Goal: Task Accomplishment & Management: Use online tool/utility

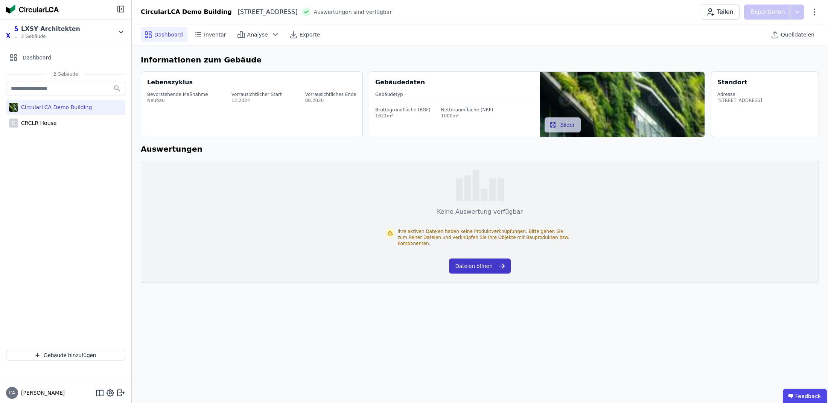
click at [462, 260] on button "Dateien öffnen" at bounding box center [479, 266] width 61 height 15
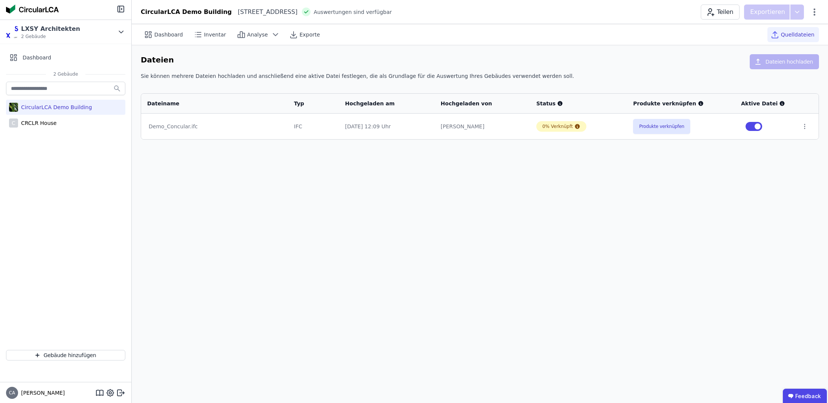
click at [758, 128] on span "button" at bounding box center [758, 126] width 6 height 6
click at [755, 127] on button "button" at bounding box center [753, 126] width 17 height 9
click at [801, 125] on icon at bounding box center [804, 126] width 7 height 7
click at [793, 101] on div "Im 3D-Viewer öffnen" at bounding box center [765, 98] width 75 height 18
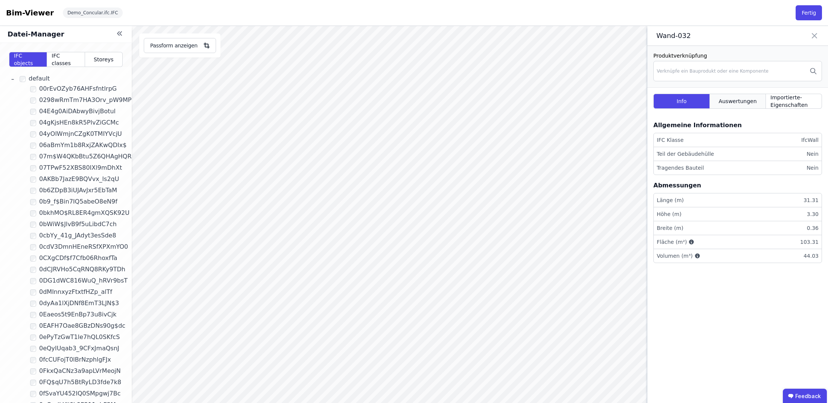
click at [747, 99] on span "Auswertungen" at bounding box center [737, 101] width 38 height 8
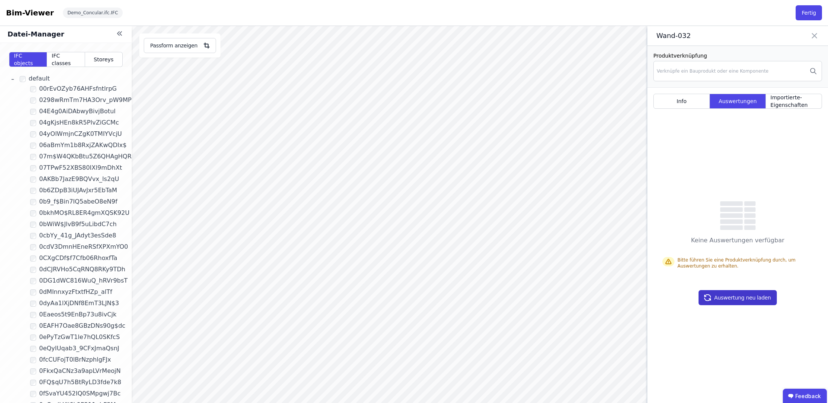
click at [737, 297] on button "Auswertung neu laden" at bounding box center [737, 297] width 79 height 15
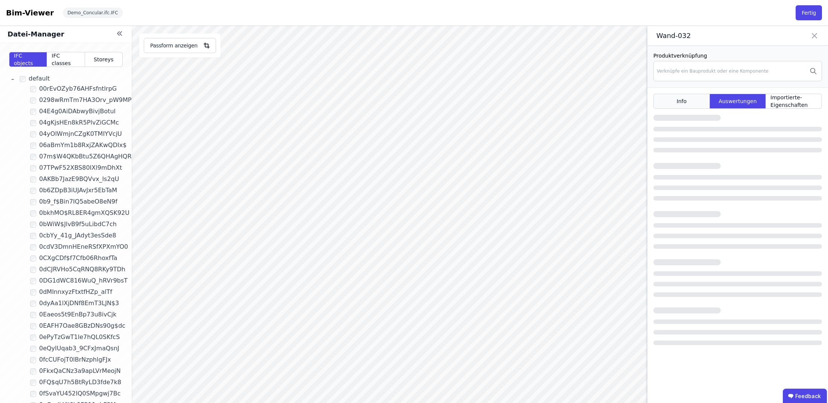
click at [686, 100] on div "Info" at bounding box center [681, 101] width 56 height 15
click at [120, 33] on icon at bounding box center [121, 34] width 2 height 4
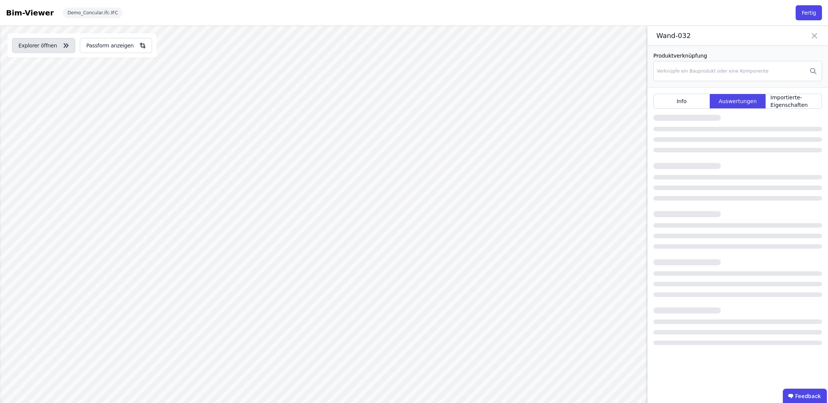
click at [53, 46] on button "Explorer öffnen" at bounding box center [43, 45] width 63 height 15
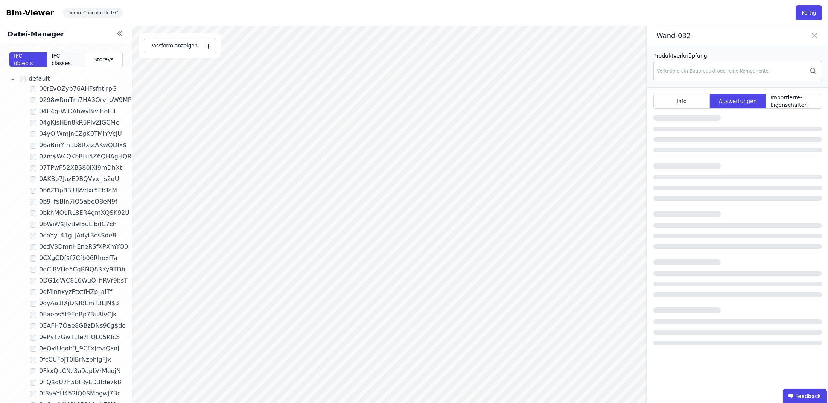
click at [68, 61] on span "IFC classes" at bounding box center [66, 59] width 28 height 15
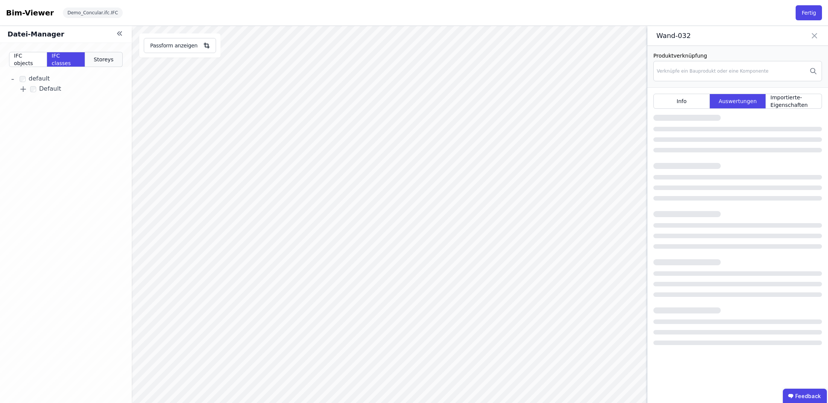
click at [114, 60] on div "Storeys" at bounding box center [104, 59] width 38 height 15
click at [114, 34] on div "Datei-Manager" at bounding box center [66, 34] width 132 height 17
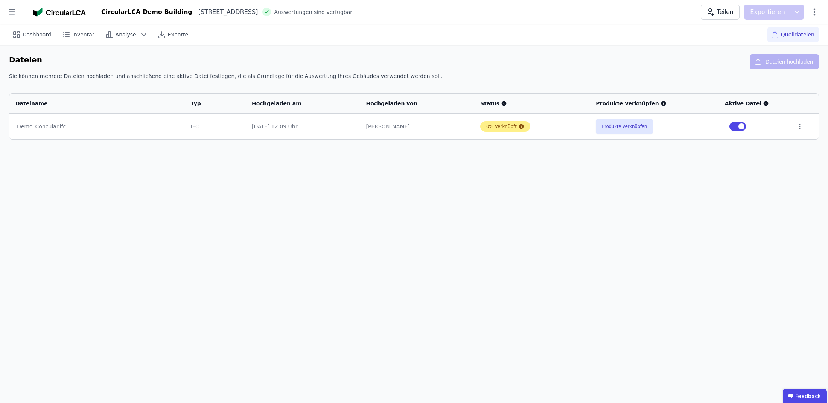
click at [510, 127] on div "0% Verknüpft" at bounding box center [501, 126] width 30 height 6
click at [519, 126] on icon at bounding box center [521, 126] width 5 height 5
click at [788, 34] on span "Quelldateien" at bounding box center [797, 35] width 33 height 8
click at [14, 8] on icon at bounding box center [12, 12] width 24 height 24
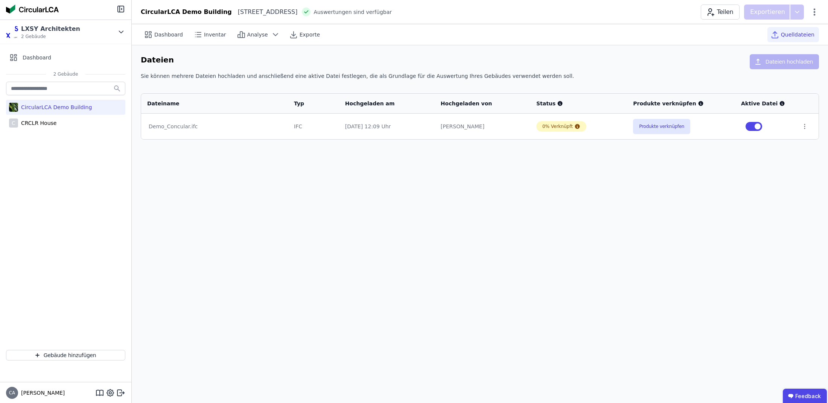
click at [453, 138] on td "[PERSON_NAME]" at bounding box center [483, 127] width 96 height 26
click at [577, 127] on icon at bounding box center [577, 126] width 6 height 6
click at [660, 130] on button "Produkte verknüpfen" at bounding box center [661, 126] width 57 height 15
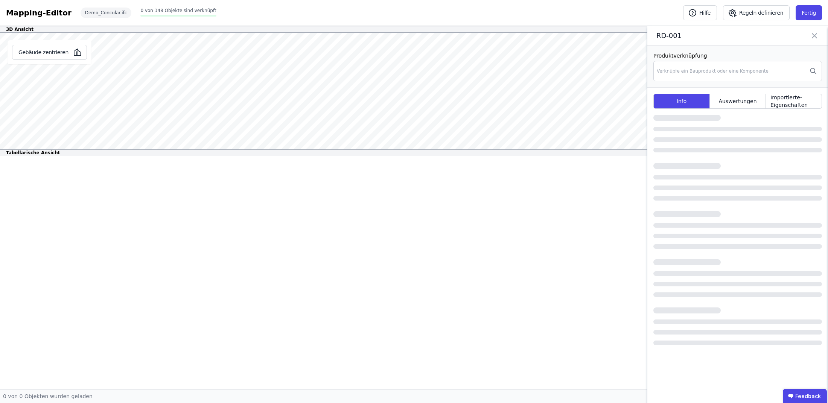
click at [814, 36] on icon at bounding box center [814, 35] width 5 height 5
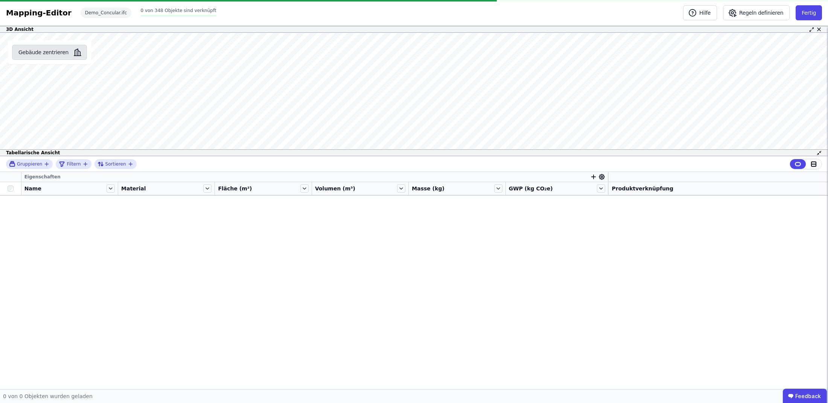
click at [68, 51] on button "Gebäude zentrieren" at bounding box center [49, 52] width 75 height 15
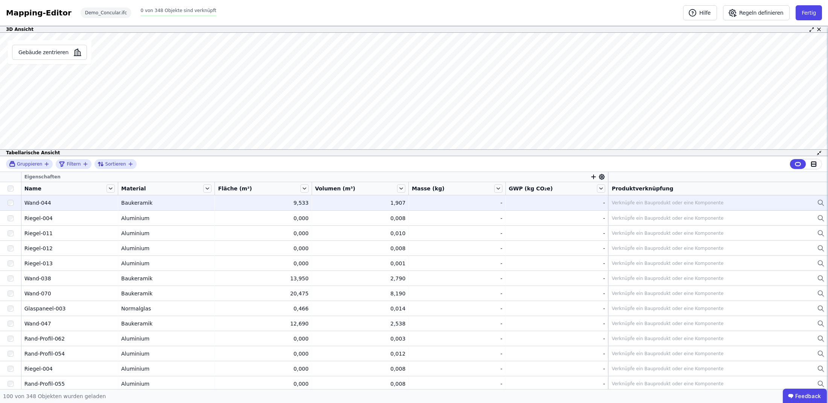
click at [751, 204] on div "Verknüpfe ein Bauprodukt oder eine Komponente" at bounding box center [718, 202] width 213 height 9
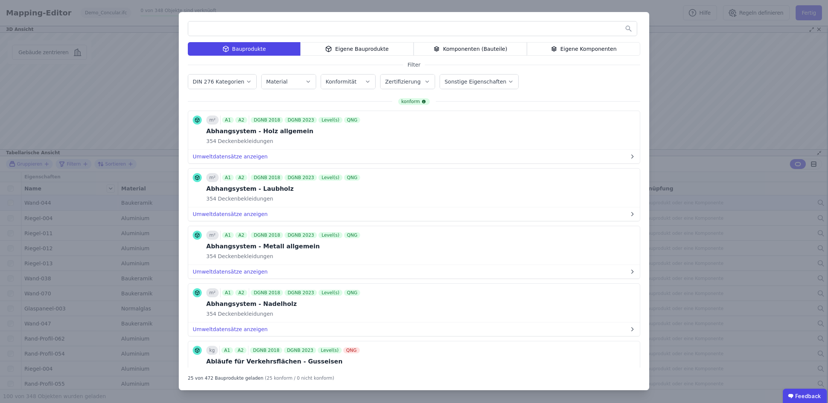
click at [695, 63] on div "Bauprodukte Eigene Bauprodukte Komponenten (Bauteile) Eigene Komponenten Filter…" at bounding box center [414, 201] width 828 height 403
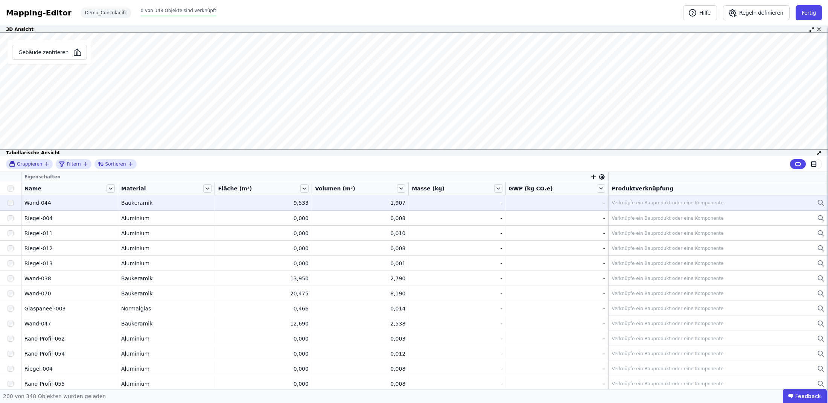
click at [691, 206] on div "Verknüpfe ein Bauprodukt oder eine Komponente" at bounding box center [668, 203] width 112 height 6
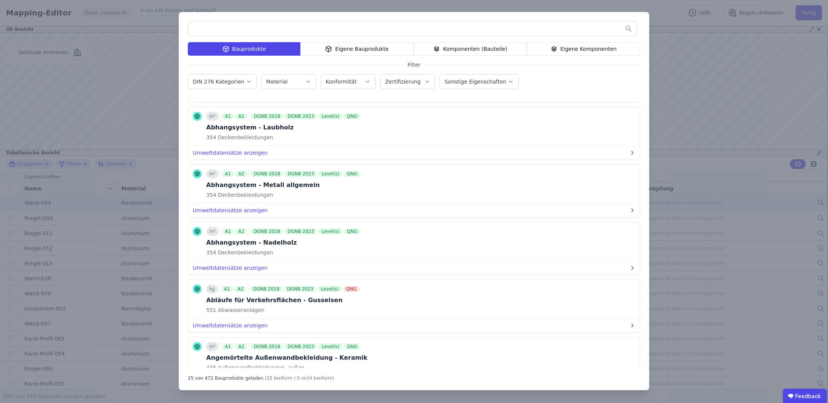
scroll to position [65, 0]
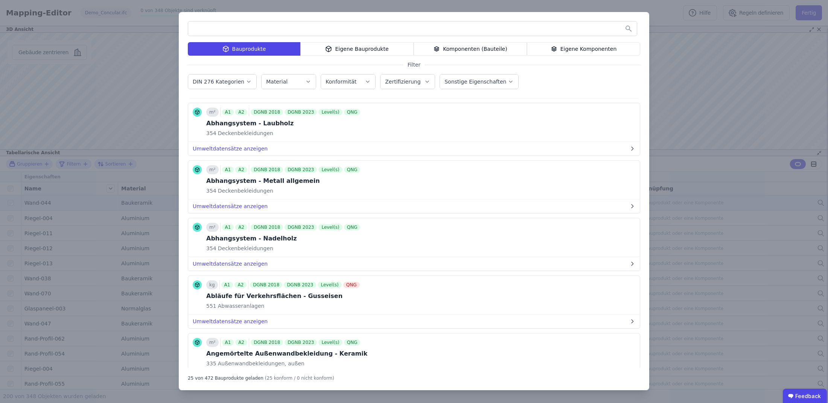
click at [386, 44] on div "Eigene Bauprodukte" at bounding box center [356, 49] width 113 height 14
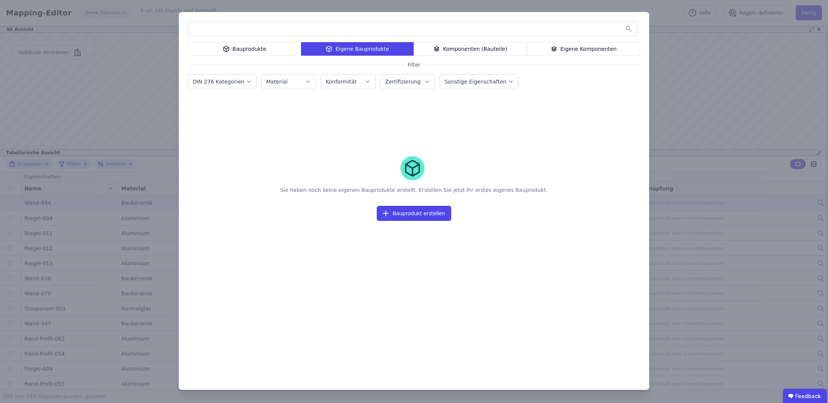
click at [254, 46] on div "Bauprodukte" at bounding box center [244, 49] width 113 height 14
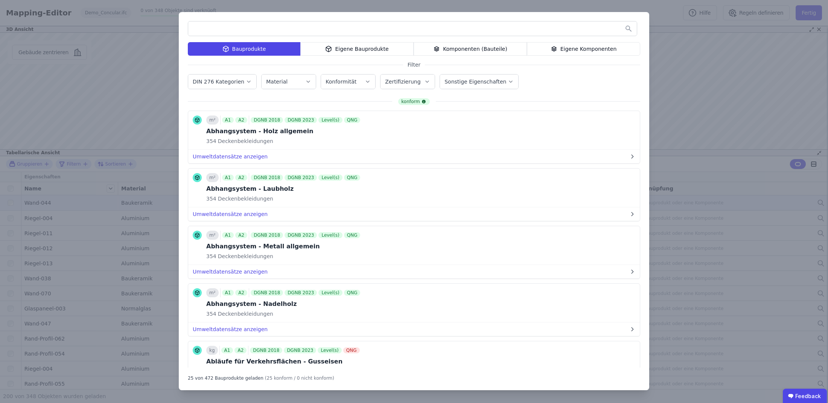
click at [510, 52] on div "Komponenten (Bauteile)" at bounding box center [470, 49] width 113 height 14
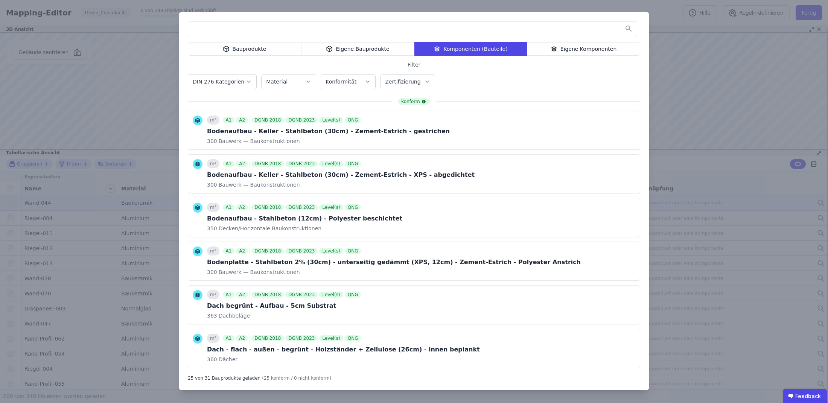
click at [590, 52] on div "Eigene Komponenten" at bounding box center [583, 49] width 113 height 14
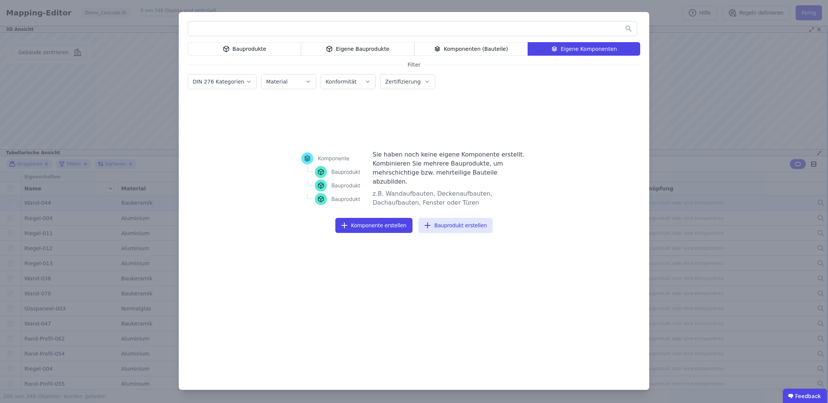
click at [501, 46] on div "Komponenten (Bauteile)" at bounding box center [470, 49] width 113 height 14
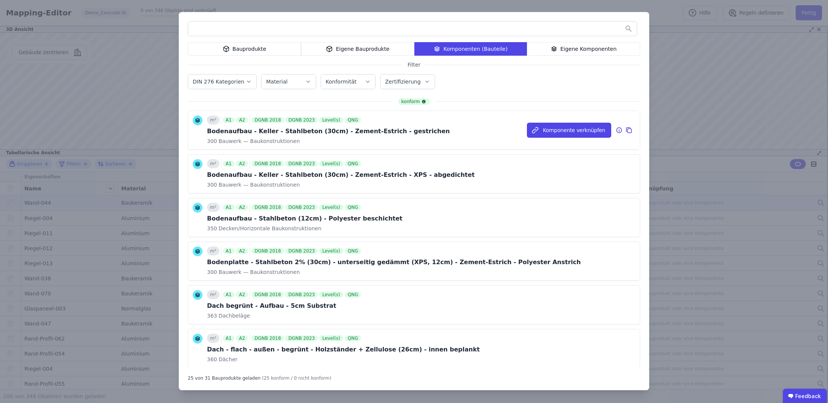
click at [370, 128] on div "Bodenaufbau - Keller - Stahlbeton (30cm) - Zement-Estrich - gestrichen" at bounding box center [328, 131] width 243 height 9
click at [266, 51] on div "Bauprodukte" at bounding box center [244, 49] width 113 height 14
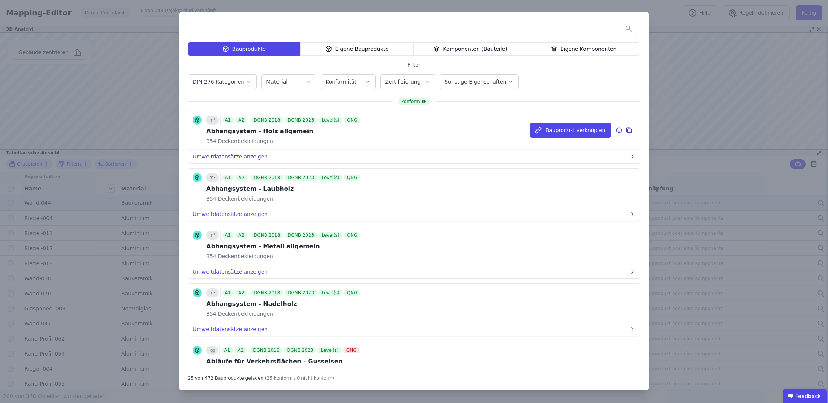
click at [267, 154] on button "Umweltdatensätze anzeigen" at bounding box center [414, 157] width 452 height 14
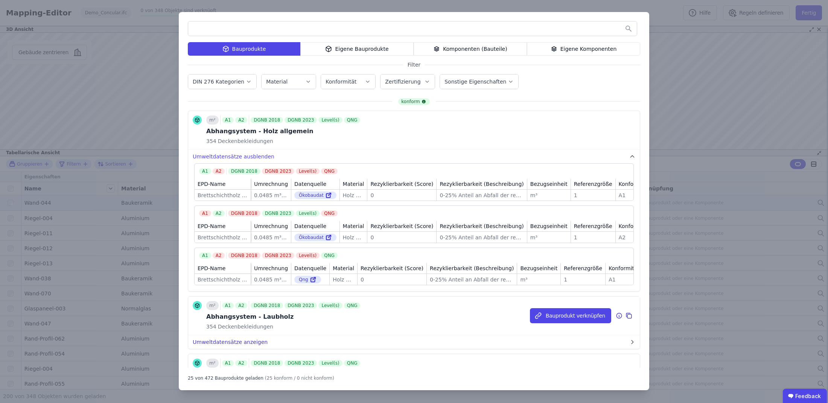
click at [629, 345] on icon "button" at bounding box center [632, 342] width 6 height 6
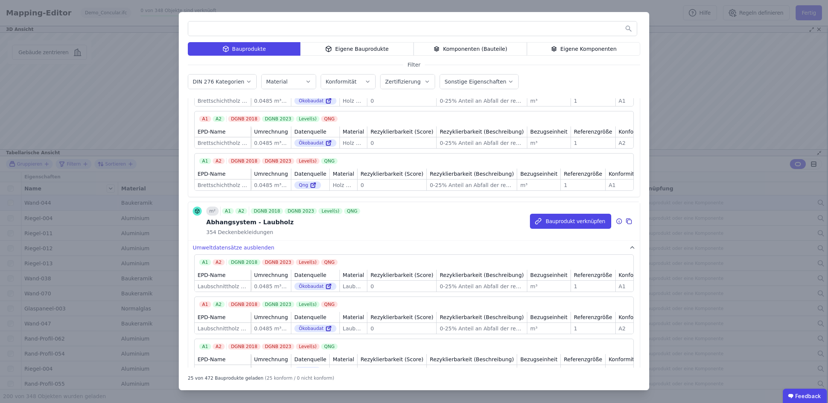
scroll to position [96, 0]
click at [629, 249] on icon "button" at bounding box center [632, 246] width 6 height 6
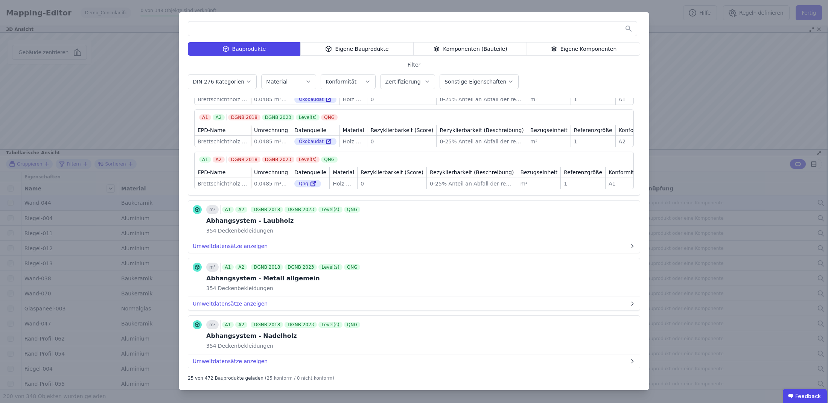
scroll to position [0, 0]
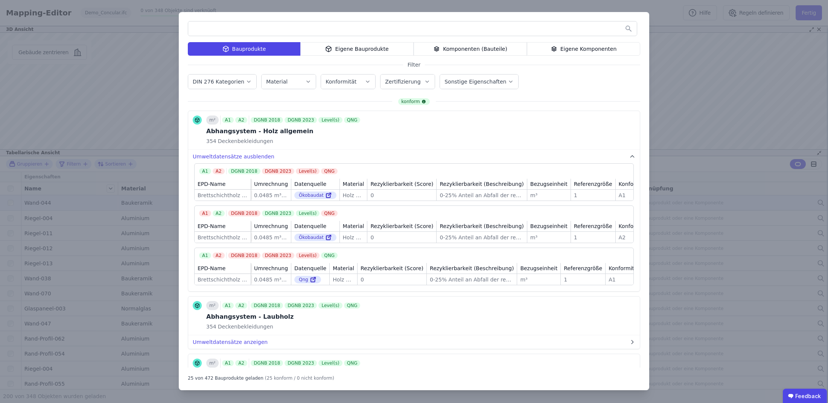
click at [399, 50] on div "Eigene Bauprodukte" at bounding box center [356, 49] width 113 height 14
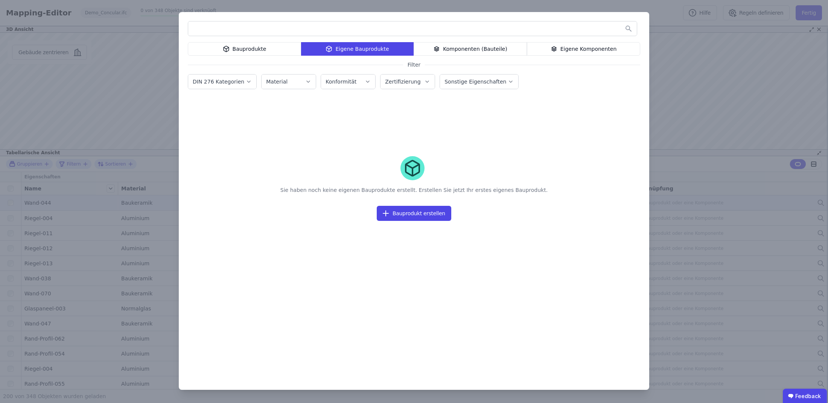
click at [458, 44] on div "Bauprodukte Eigene Bauprodukte Komponenten (Bauteile) Eigene Komponenten" at bounding box center [414, 49] width 452 height 14
click at [460, 50] on div "Komponenten (Bauteile)" at bounding box center [470, 49] width 113 height 14
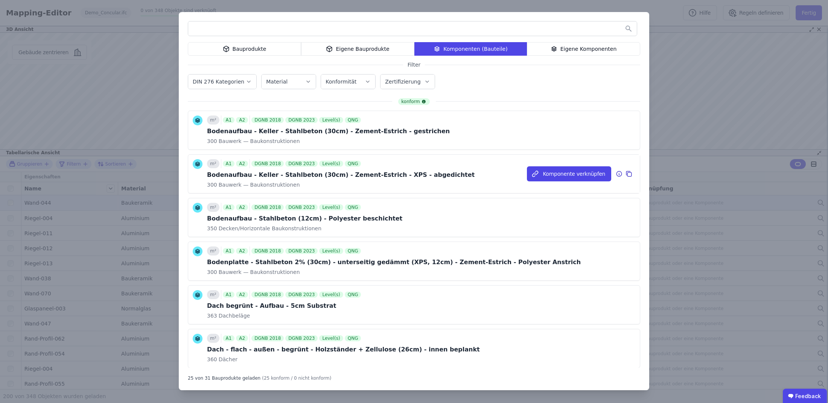
click at [237, 174] on div "Bodenaufbau - Keller - Stahlbeton (30cm) - Zement-Estrich - XPS - abgedichtet" at bounding box center [341, 174] width 268 height 9
click at [428, 170] on div "Bodenaufbau - Keller - Stahlbeton (30cm) - Zement-Estrich - XPS - abgedichtet" at bounding box center [341, 174] width 268 height 9
click at [257, 185] on span "Bauwerk — Baukonstruktionen" at bounding box center [258, 185] width 83 height 8
click at [369, 50] on div "Eigene Bauprodukte" at bounding box center [357, 49] width 113 height 14
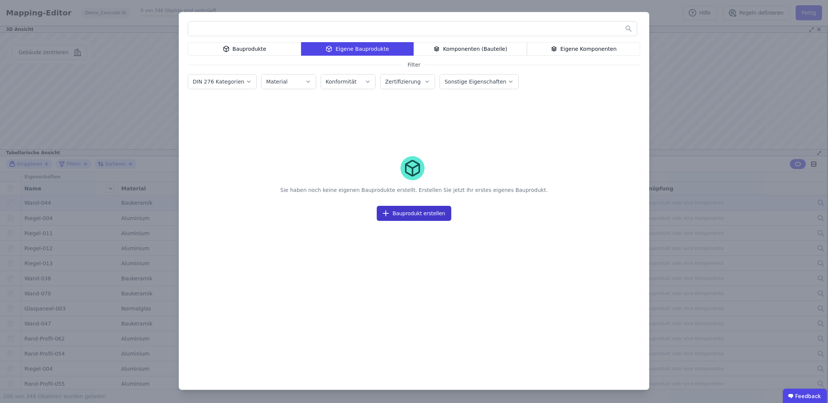
click at [411, 214] on button "Bauprodukt erstellen" at bounding box center [414, 213] width 75 height 15
click at [670, 40] on div "Bauprodukte Eigene Bauprodukte Komponenten (Bauteile) Eigene Komponenten Filter…" at bounding box center [414, 201] width 828 height 403
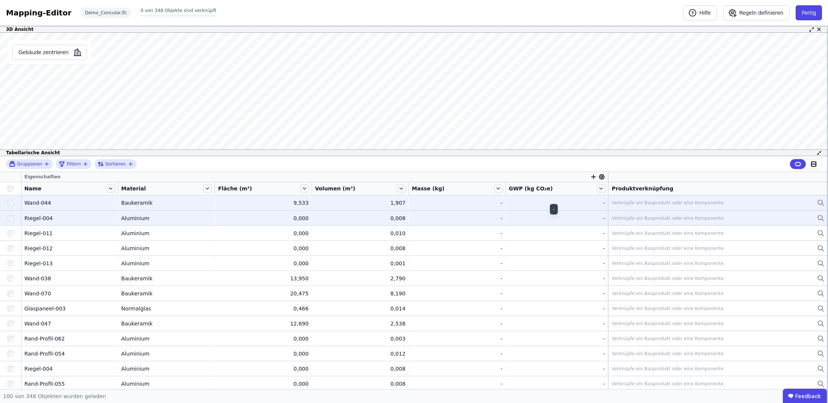
click at [591, 220] on div "-" at bounding box center [557, 219] width 96 height 8
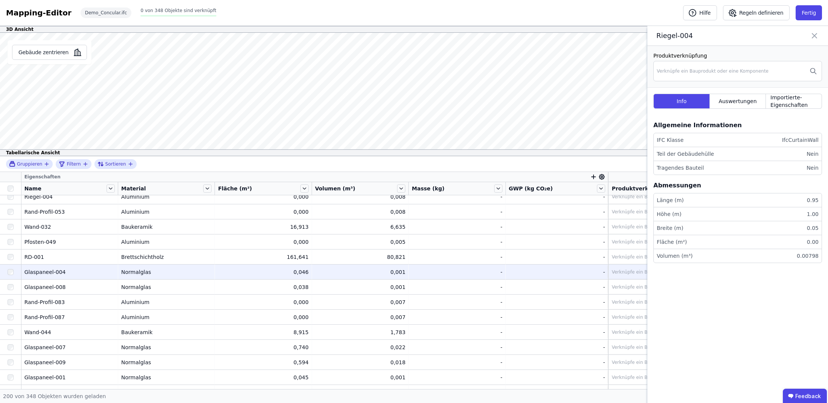
scroll to position [2765, 0]
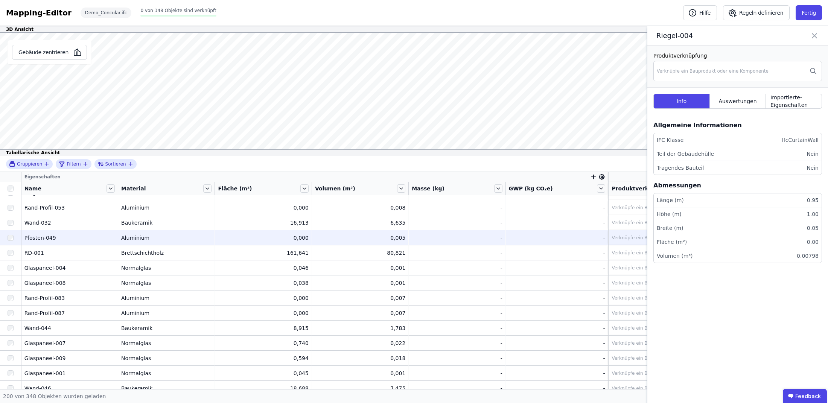
click at [92, 238] on div "Pfosten-049" at bounding box center [69, 238] width 90 height 8
click at [623, 238] on div "Verknüpfe ein Bauprodukt oder eine Komponente" at bounding box center [668, 238] width 112 height 6
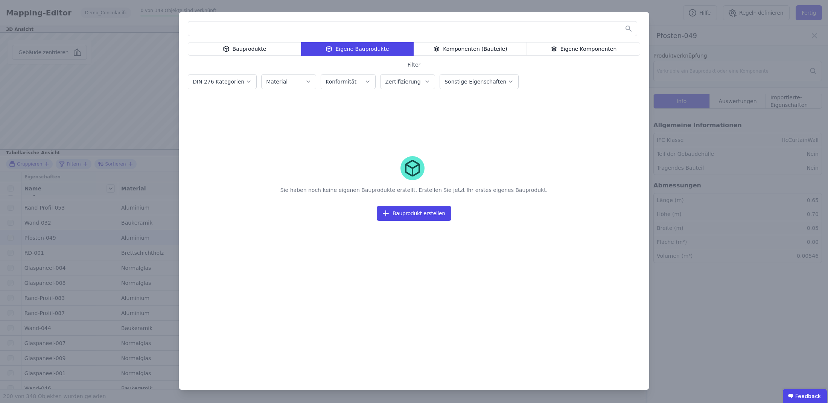
click at [216, 46] on div "Bauprodukte" at bounding box center [244, 49] width 113 height 14
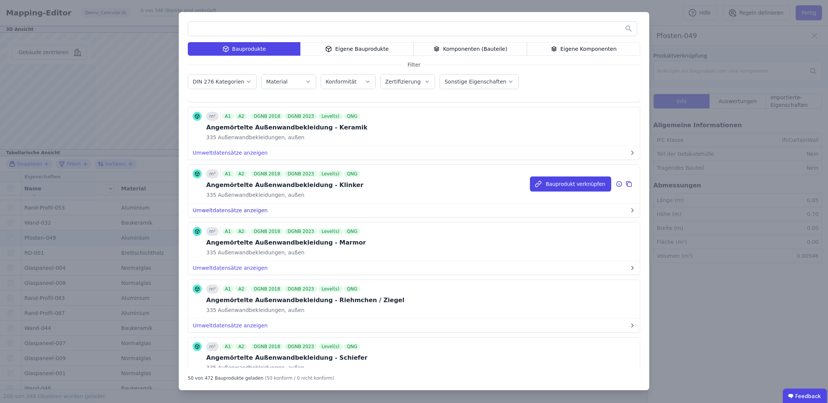
scroll to position [1983, 0]
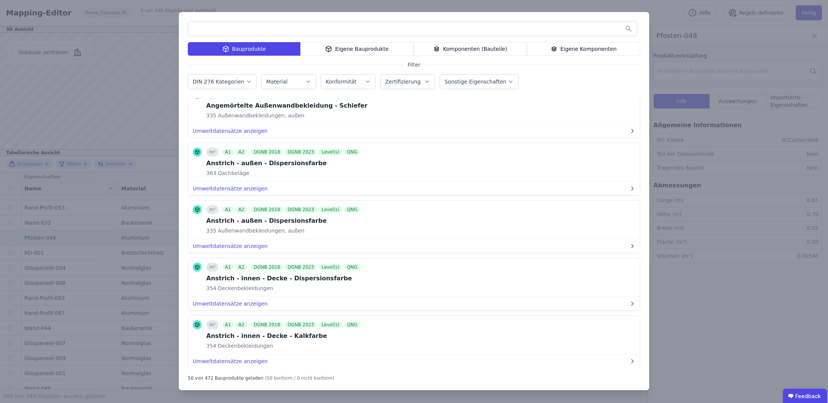
click at [729, 47] on div "Bauprodukte Eigene Bauprodukte Komponenten (Bauteile) Eigene Komponenten Filter…" at bounding box center [414, 201] width 828 height 403
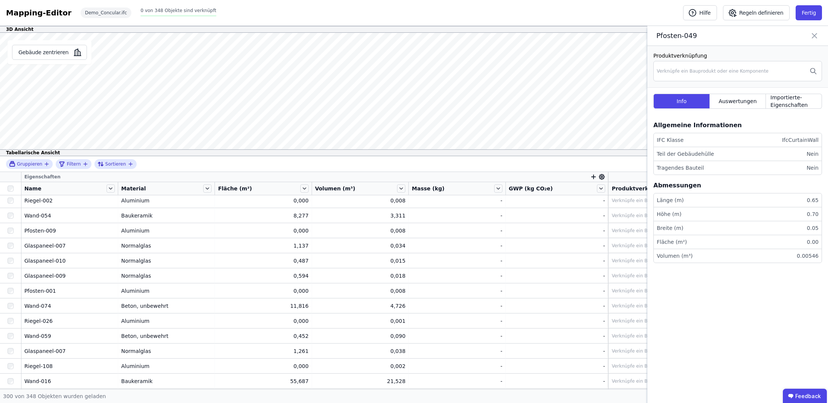
scroll to position [0, 0]
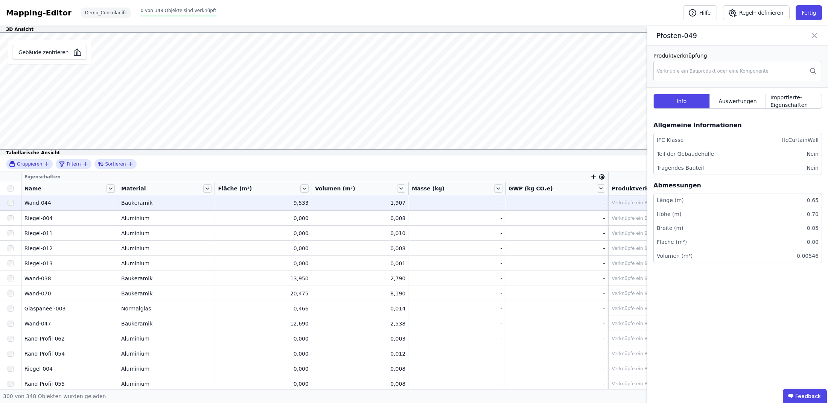
click at [179, 201] on div "Baukeramik" at bounding box center [166, 203] width 90 height 8
click at [624, 205] on div "Verknüpfe ein Bauprodukt oder eine Komponente" at bounding box center [668, 203] width 112 height 6
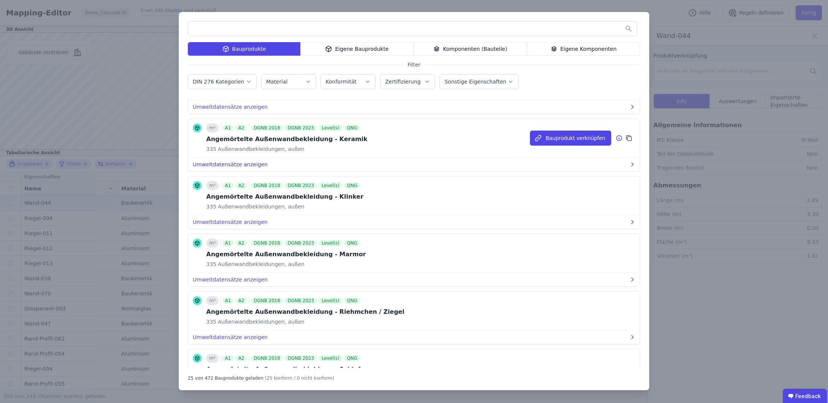
scroll to position [343, 0]
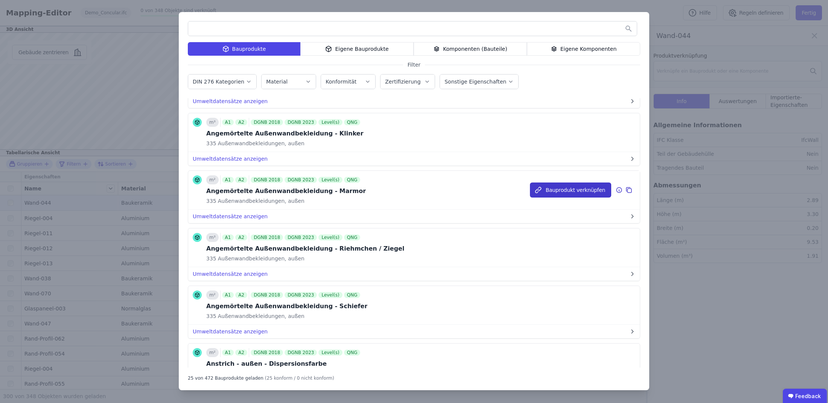
click at [579, 187] on button "Bauprodukt verknüpfen" at bounding box center [570, 190] width 81 height 15
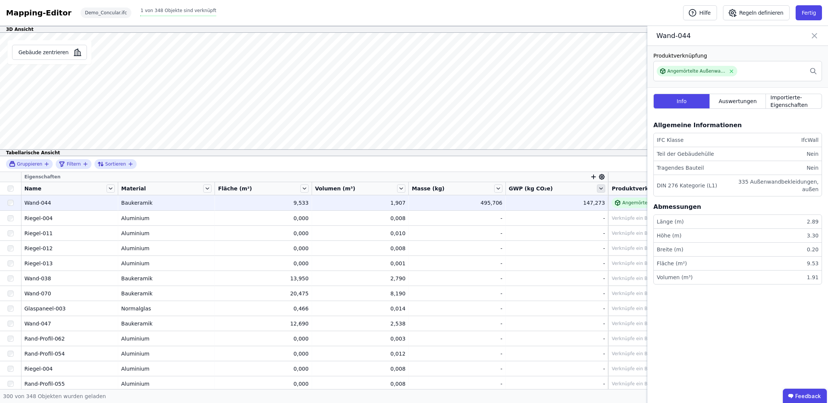
click at [597, 187] on icon at bounding box center [601, 188] width 8 height 8
click at [812, 33] on icon at bounding box center [814, 35] width 9 height 11
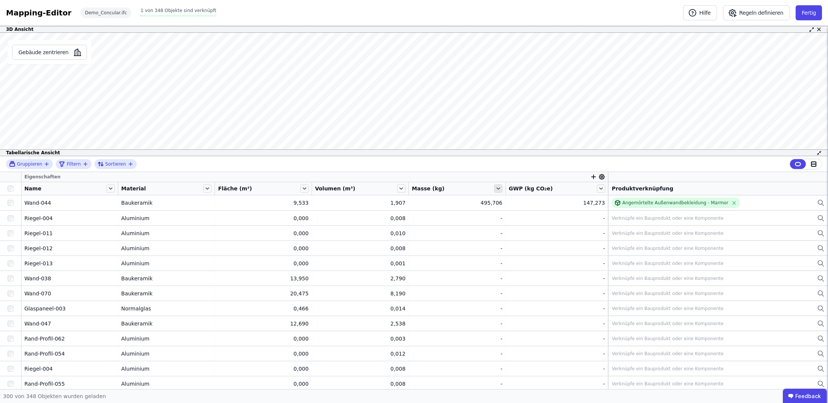
click at [499, 189] on icon at bounding box center [498, 189] width 3 height 2
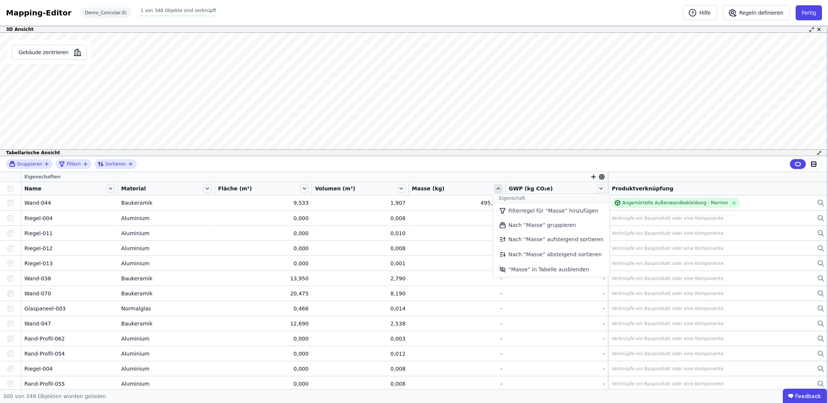
click at [499, 187] on icon at bounding box center [498, 188] width 8 height 8
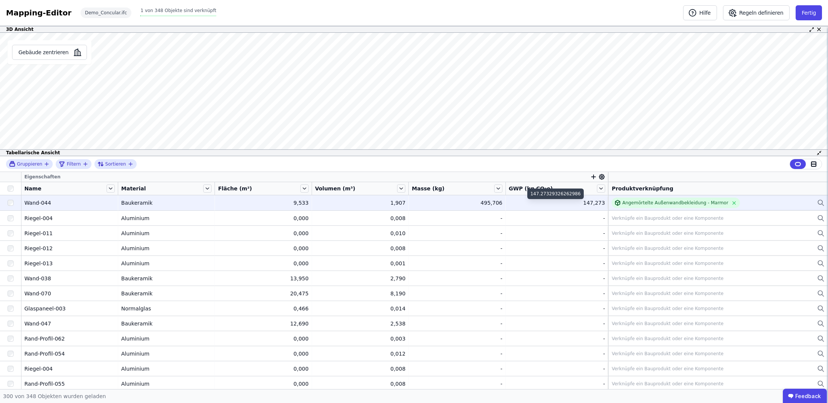
click at [563, 204] on div "147,273" at bounding box center [557, 203] width 96 height 8
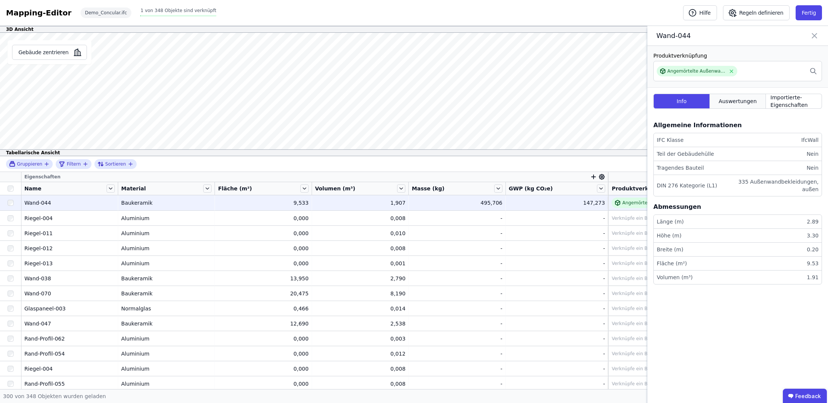
click at [733, 106] on div "Auswertungen" at bounding box center [738, 101] width 56 height 15
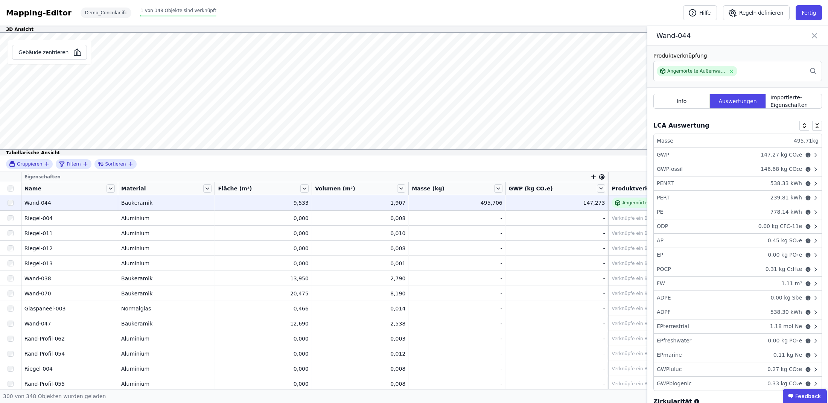
click at [812, 156] on icon at bounding box center [815, 155] width 6 height 6
click at [812, 154] on icon at bounding box center [815, 155] width 6 height 6
click at [813, 167] on icon at bounding box center [815, 169] width 6 height 6
click at [813, 167] on div "GWPfossil 146.68 kg CO₂e" at bounding box center [738, 169] width 168 height 14
click at [806, 184] on icon at bounding box center [808, 183] width 5 height 5
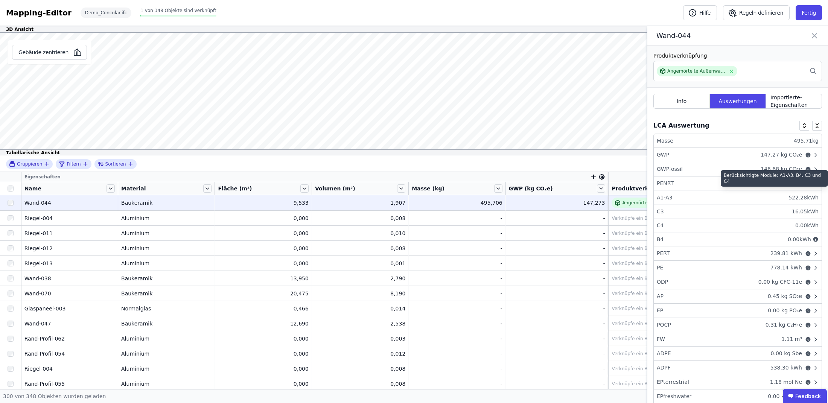
click at [812, 181] on icon at bounding box center [815, 184] width 6 height 6
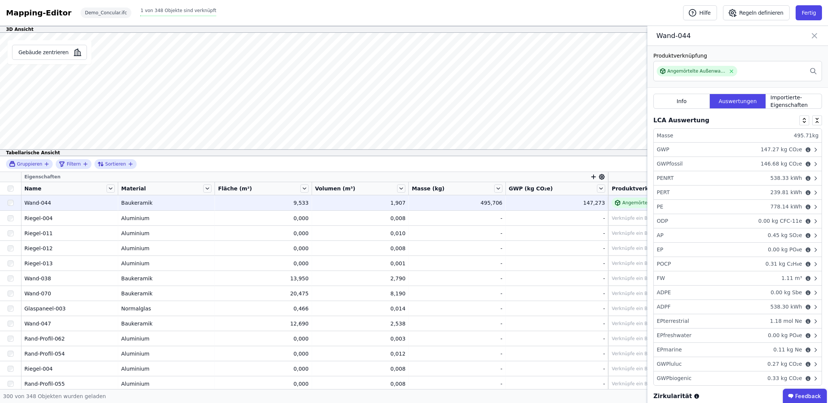
scroll to position [0, 0]
click at [791, 102] on span "Importierte-Eigenschaften" at bounding box center [793, 101] width 47 height 15
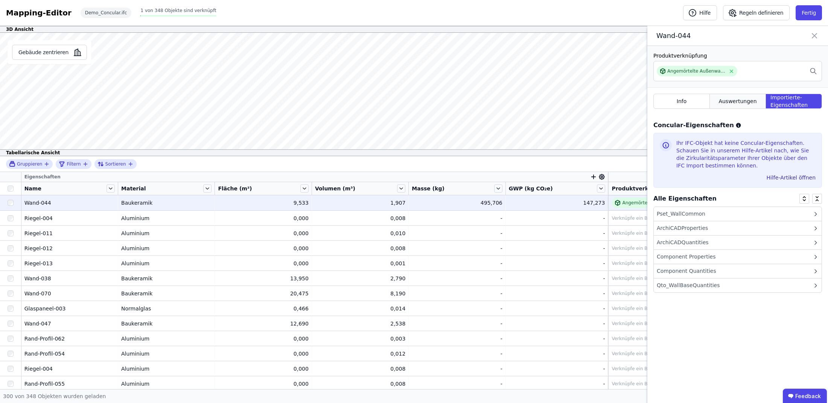
click at [759, 104] on div "Auswertungen" at bounding box center [738, 101] width 56 height 15
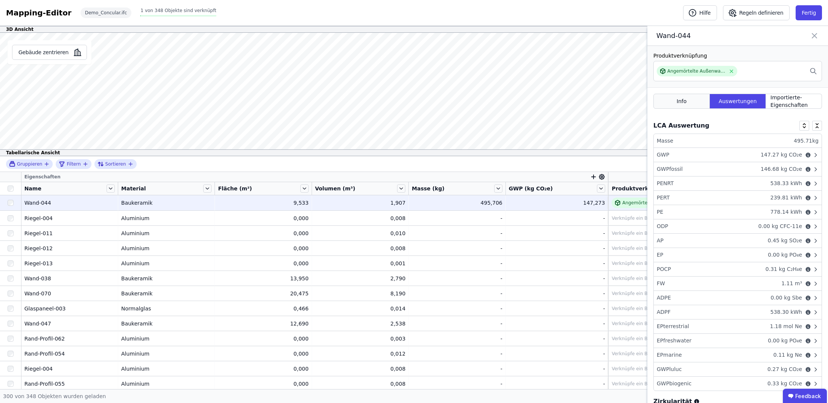
click at [677, 103] on span "Info" at bounding box center [682, 101] width 10 height 8
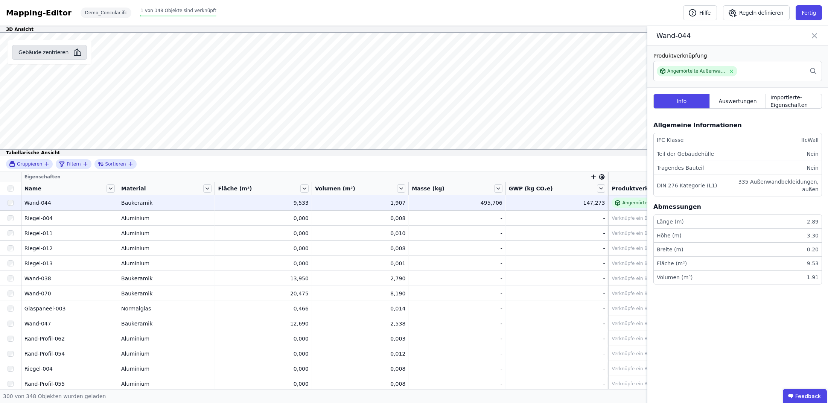
click at [60, 53] on button "Gebäude zentrieren" at bounding box center [49, 52] width 75 height 15
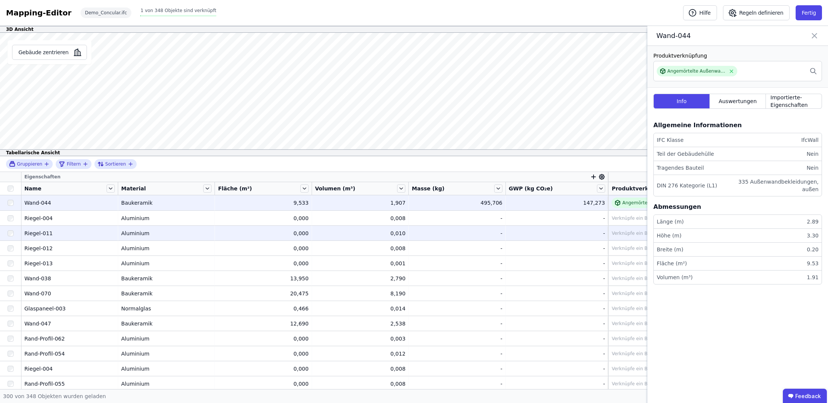
scroll to position [54, 0]
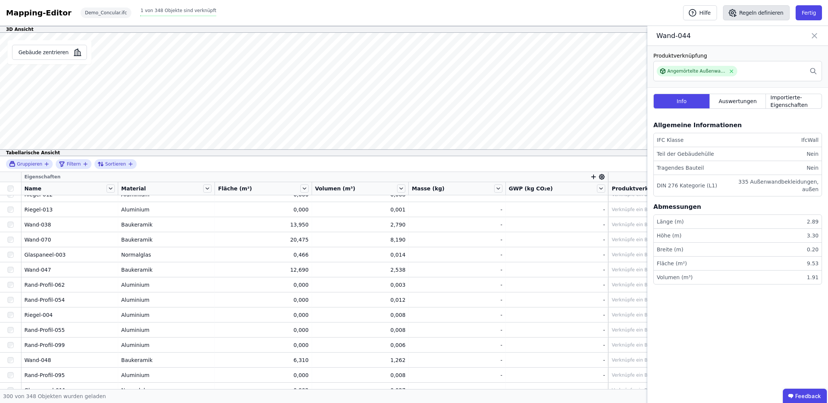
click at [774, 13] on button "Regeln definieren" at bounding box center [756, 12] width 67 height 15
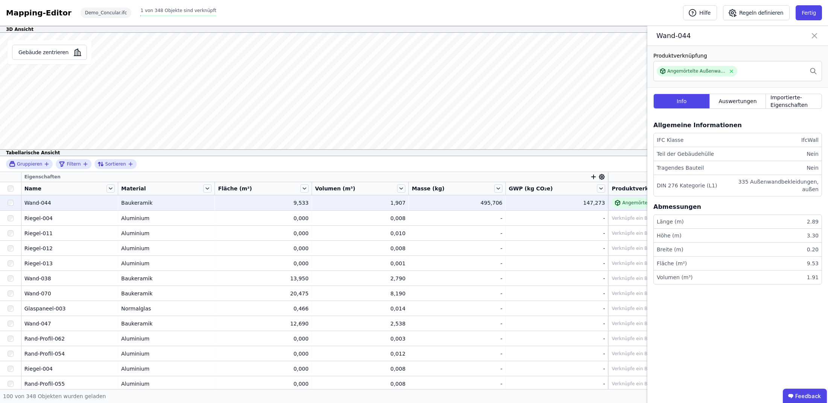
click at [816, 35] on icon at bounding box center [814, 35] width 9 height 11
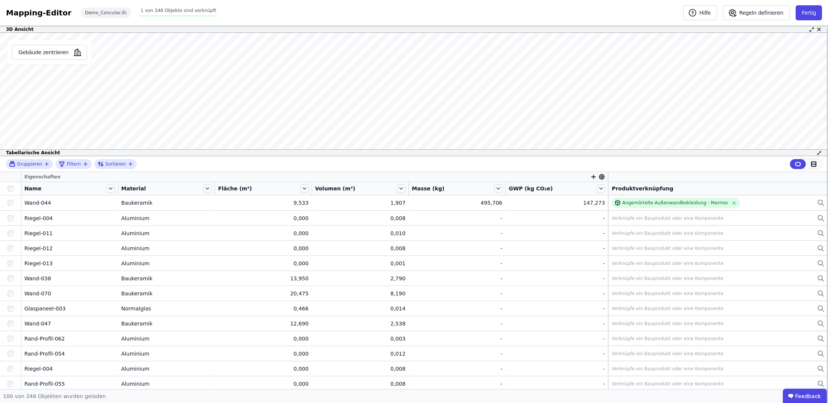
click at [815, 165] on icon at bounding box center [813, 164] width 7 height 7
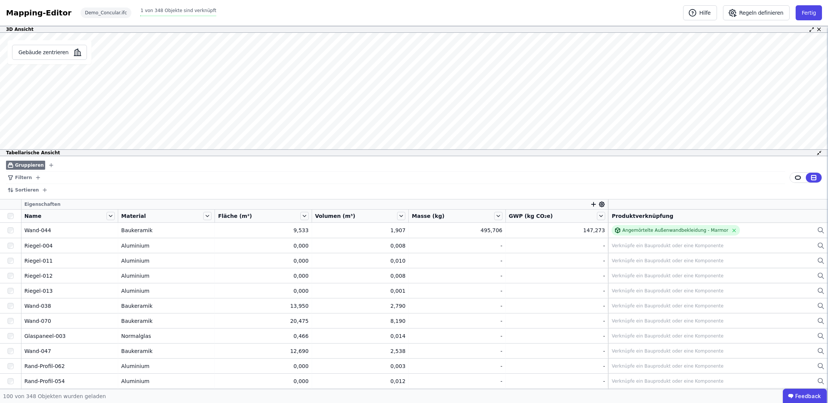
click at [800, 178] on icon at bounding box center [797, 177] width 7 height 7
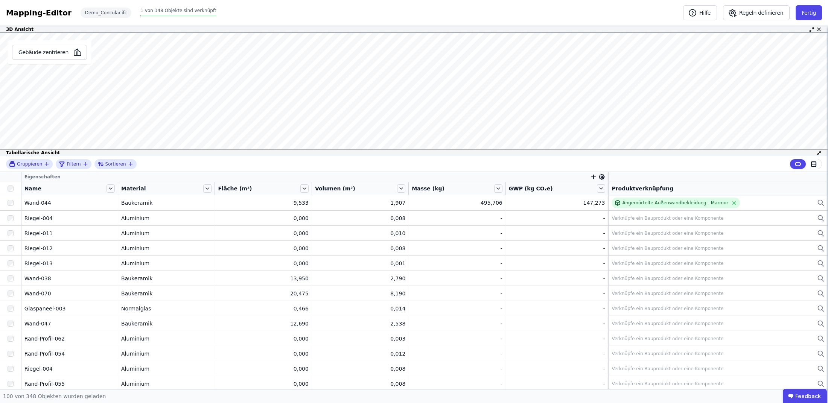
click at [817, 177] on th at bounding box center [718, 177] width 220 height 10
click at [815, 166] on icon at bounding box center [813, 164] width 5 height 5
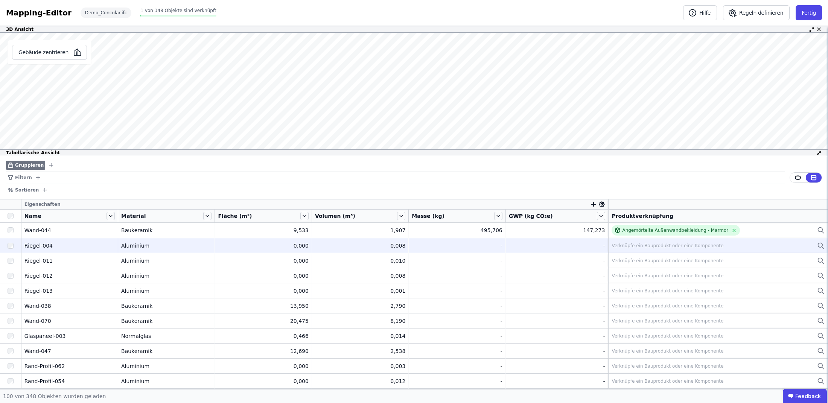
click at [639, 249] on div "Verknüpfe ein Bauprodukt oder eine Komponente" at bounding box center [718, 245] width 213 height 9
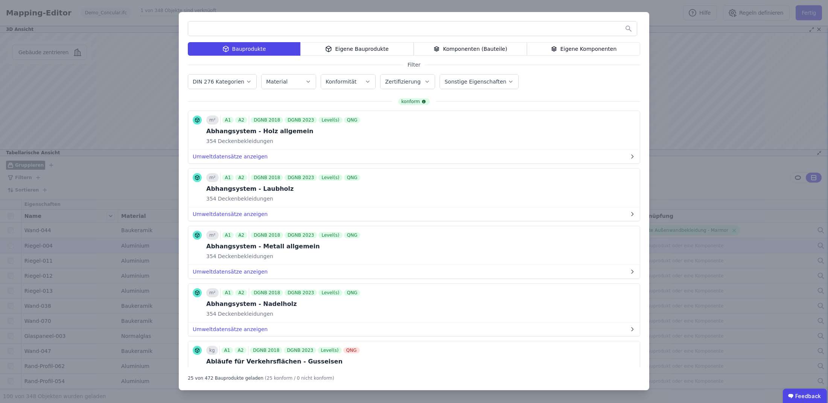
click at [351, 47] on div "Eigene Bauprodukte" at bounding box center [356, 49] width 113 height 14
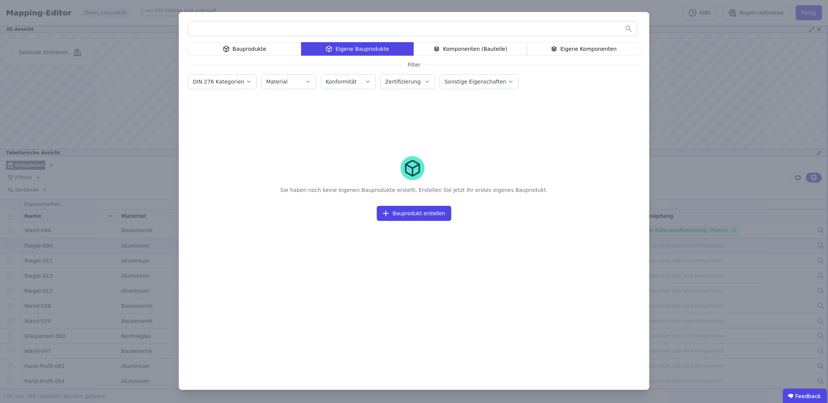
click at [295, 52] on div "Bauprodukte" at bounding box center [244, 49] width 113 height 14
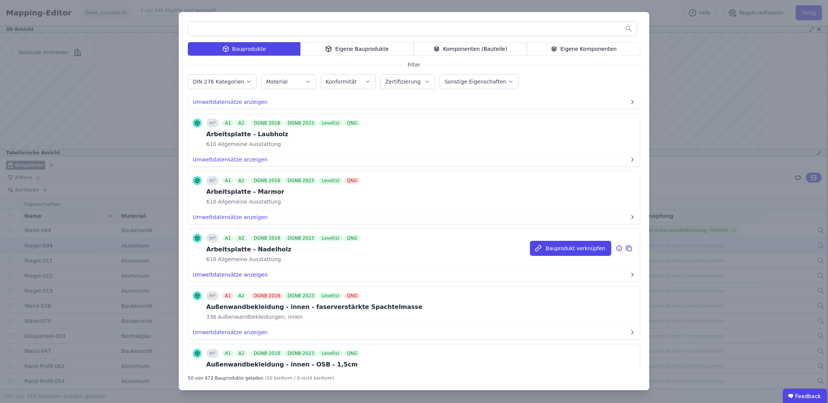
scroll to position [2620, 0]
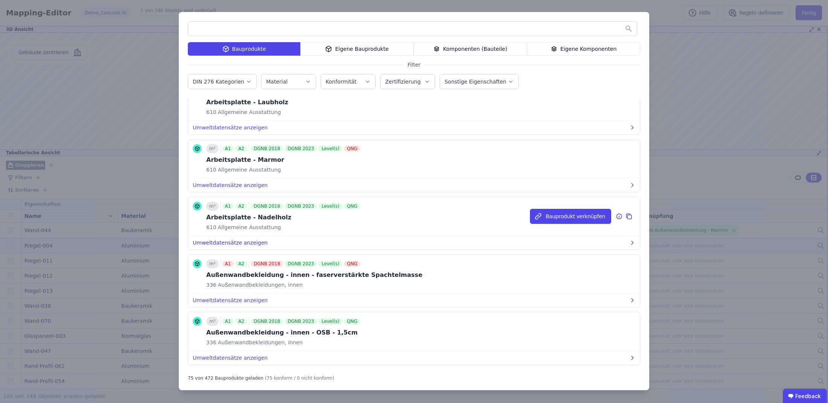
click at [220, 239] on button "Umweltdatensätze anzeigen" at bounding box center [414, 243] width 452 height 14
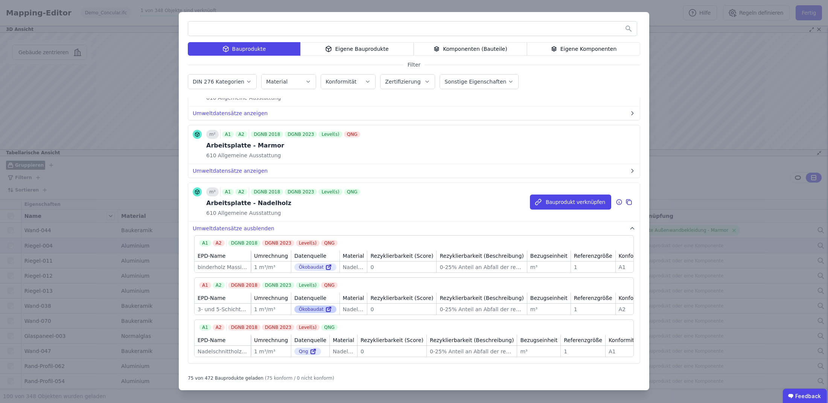
scroll to position [2665, 0]
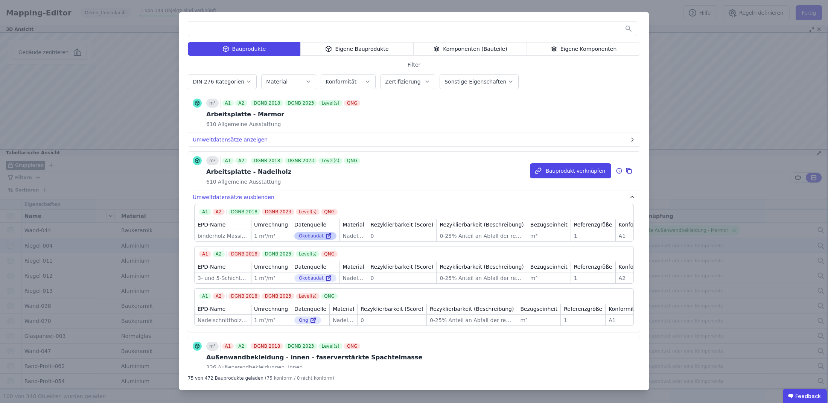
click at [304, 232] on div "Ökobaudat" at bounding box center [315, 236] width 42 height 8
click at [328, 234] on icon at bounding box center [329, 235] width 3 height 3
click at [259, 158] on div "DGNB 2018" at bounding box center [267, 161] width 32 height 6
